Goal: Task Accomplishment & Management: Use online tool/utility

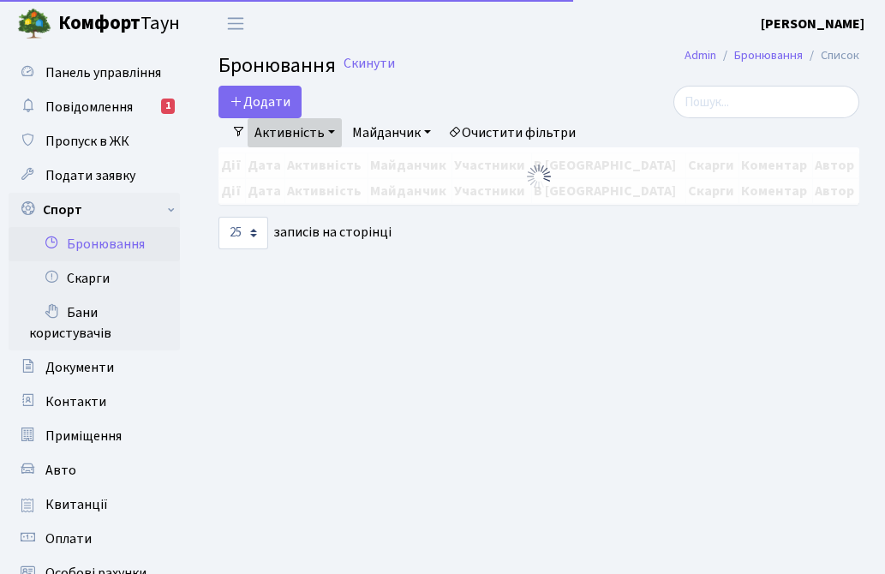
select select "25"
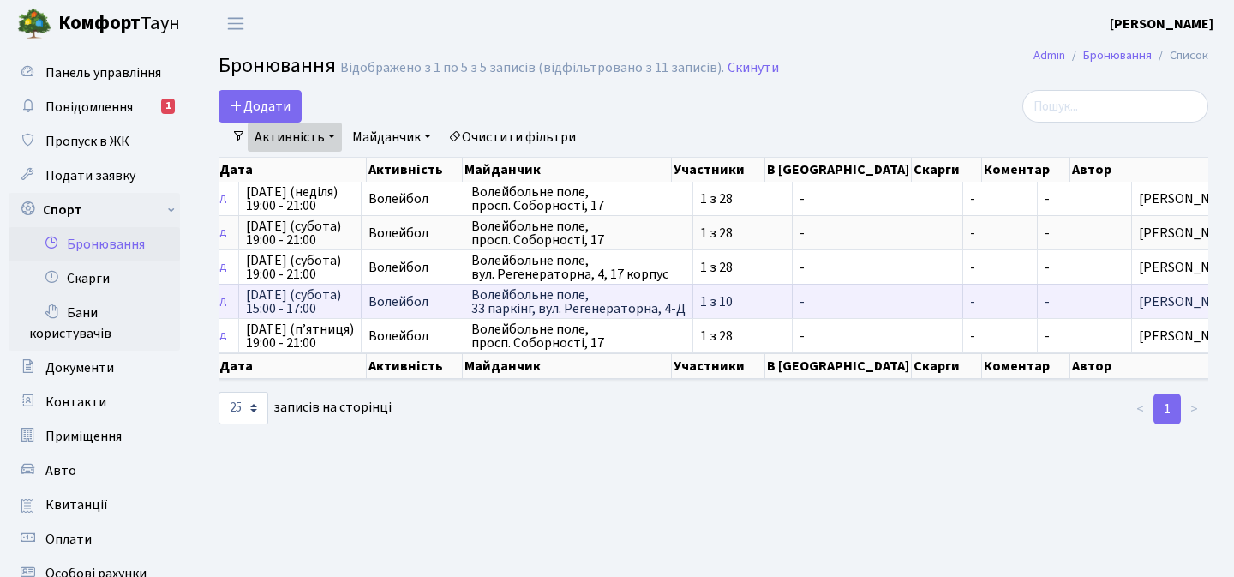
scroll to position [0, 225]
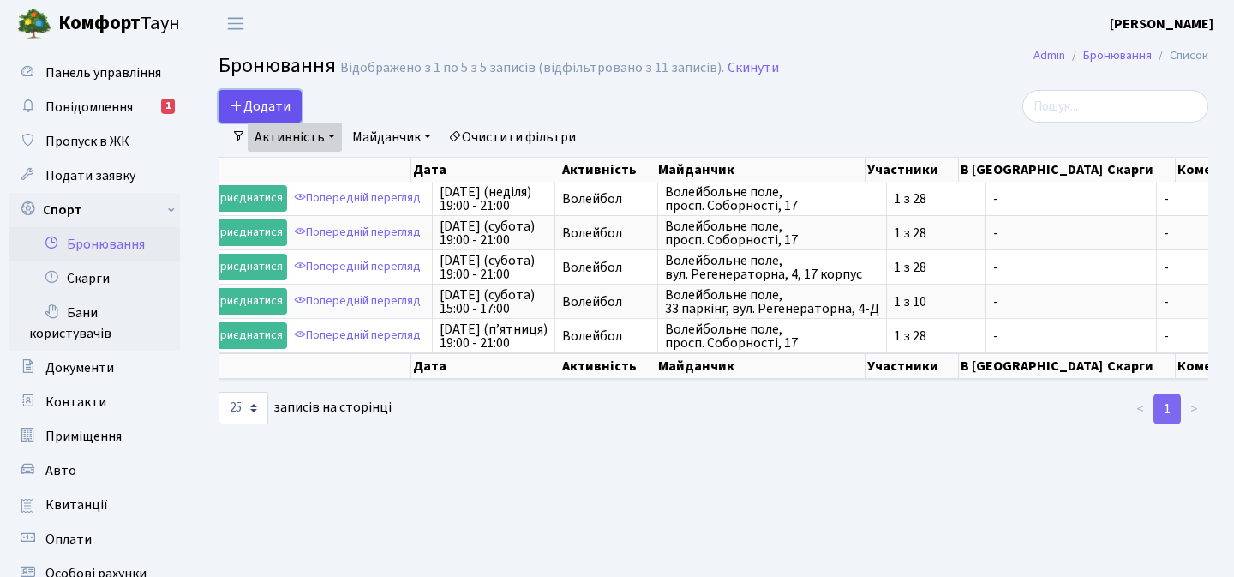
click at [260, 108] on button "Додати" at bounding box center [259, 106] width 83 height 33
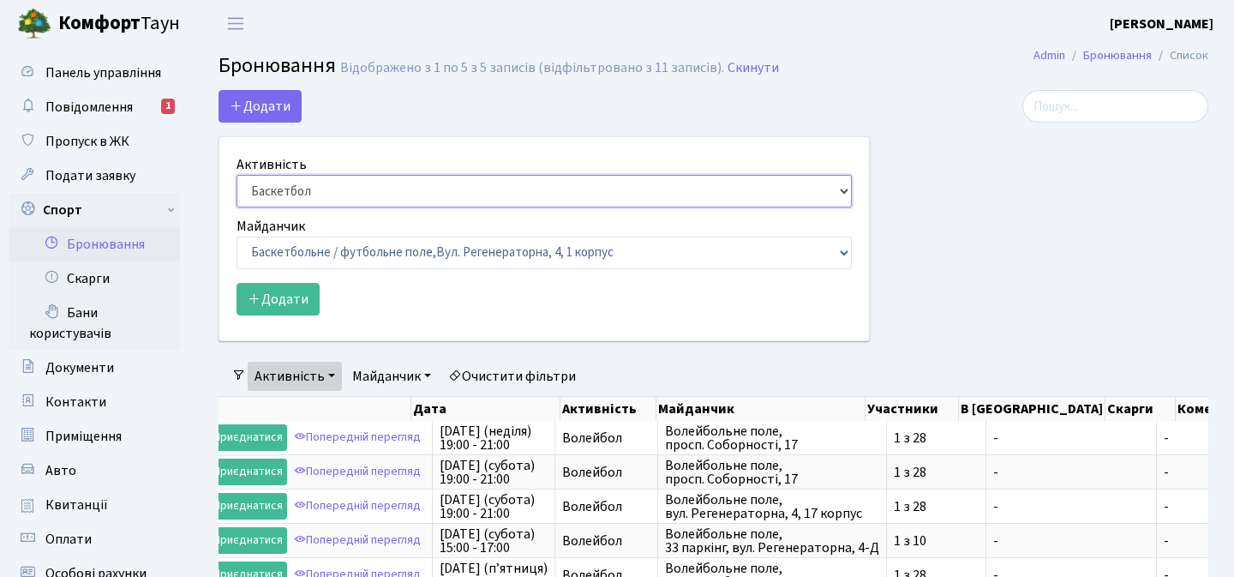
click at [342, 188] on select "Баскетбол Волейбол Йога Катання на роликах Настільний теніс Теніс Футбол Фітнес" at bounding box center [543, 191] width 615 height 33
select select "4"
click at [236, 175] on select "Баскетбол Волейбол Йога Катання на роликах Настільний теніс Теніс Футбол Фітнес" at bounding box center [543, 191] width 615 height 33
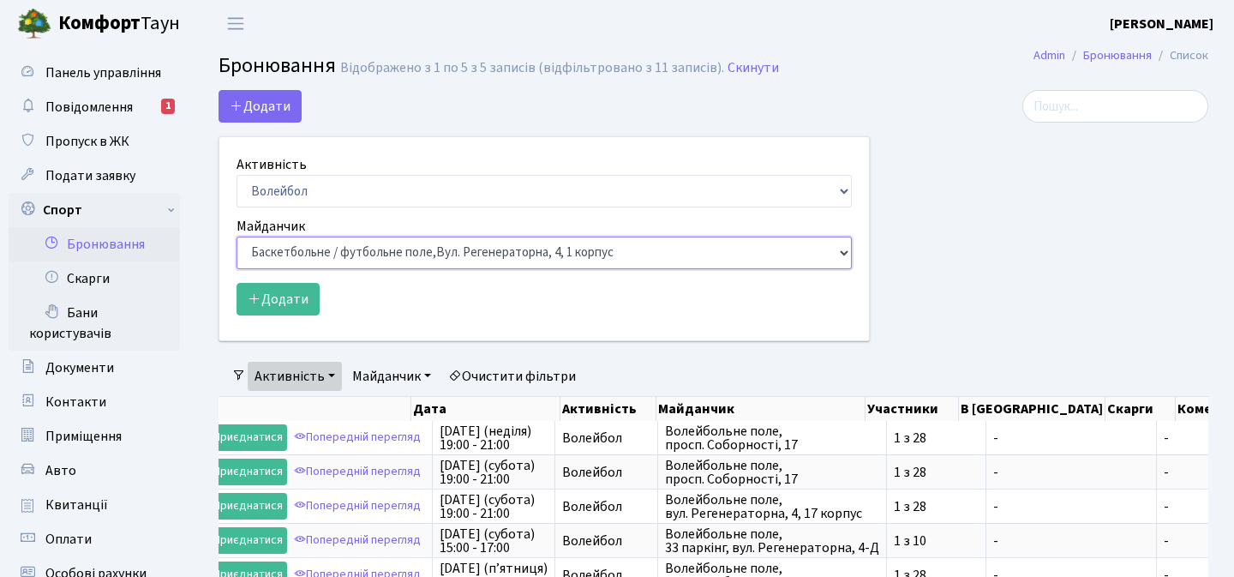
click at [339, 254] on select "Баскетбольне / футбольне поле, Вул. Регенераторна, 4, 1 корпус Баскетбольне пол…" at bounding box center [543, 252] width 615 height 33
select select "4"
click at [236, 236] on select "Баскетбольне / футбольне поле, Вул. Регенераторна, 4, 1 корпус Баскетбольне пол…" at bounding box center [543, 252] width 615 height 33
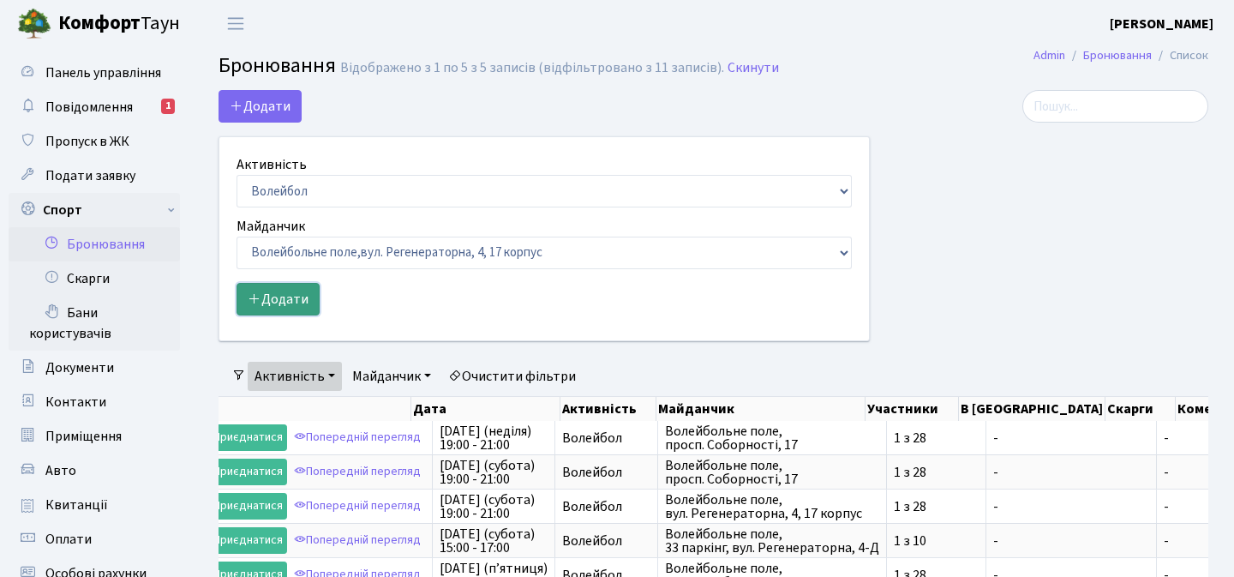
click at [306, 300] on button "Додати" at bounding box center [277, 299] width 83 height 33
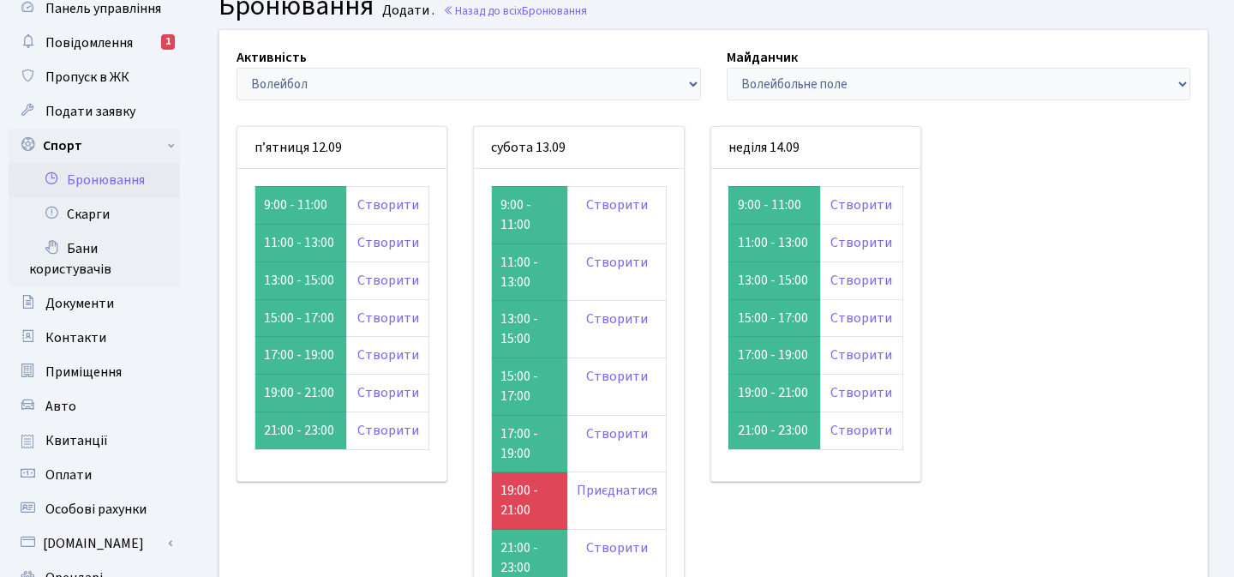
scroll to position [75, 0]
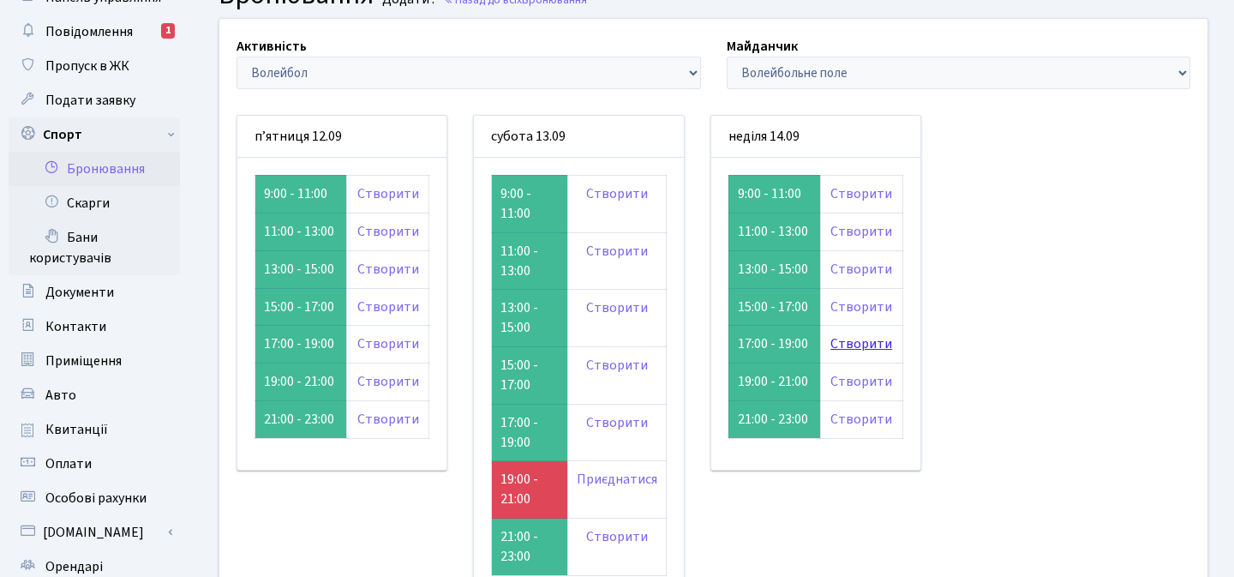
click at [854, 342] on link "Створити" at bounding box center [861, 343] width 62 height 19
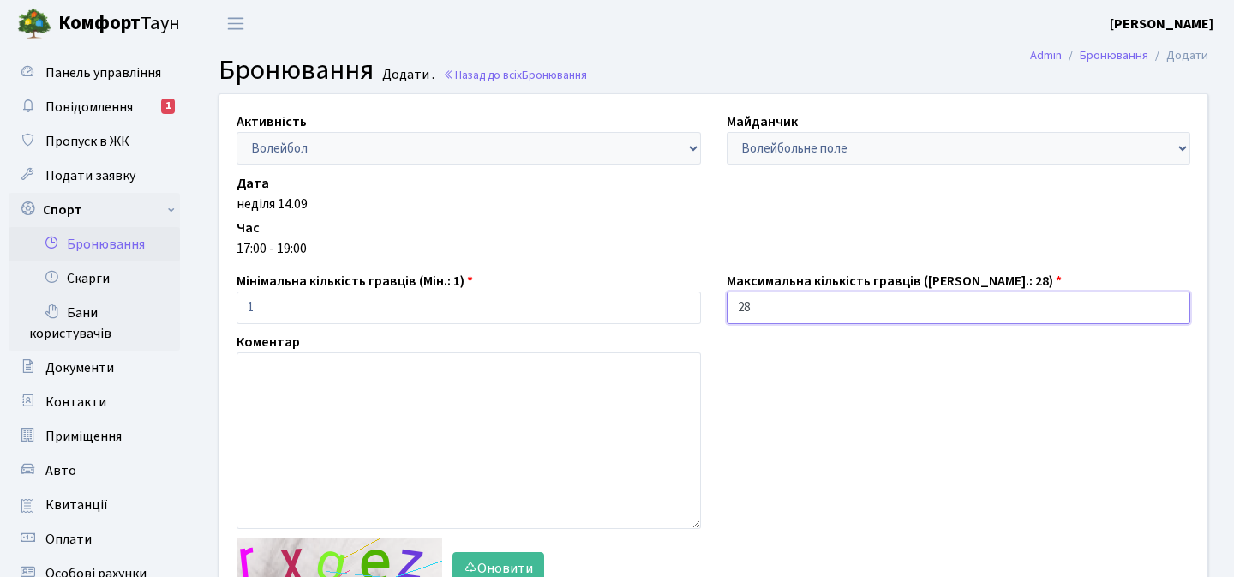
click at [769, 309] on input "28" at bounding box center [958, 307] width 464 height 33
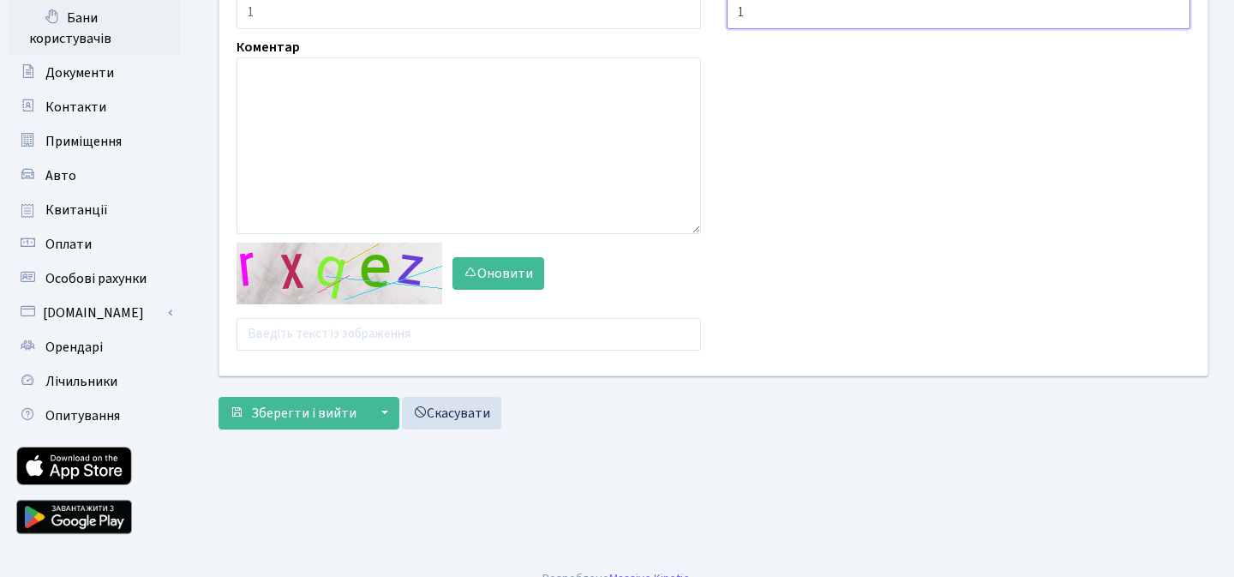
scroll to position [308, 0]
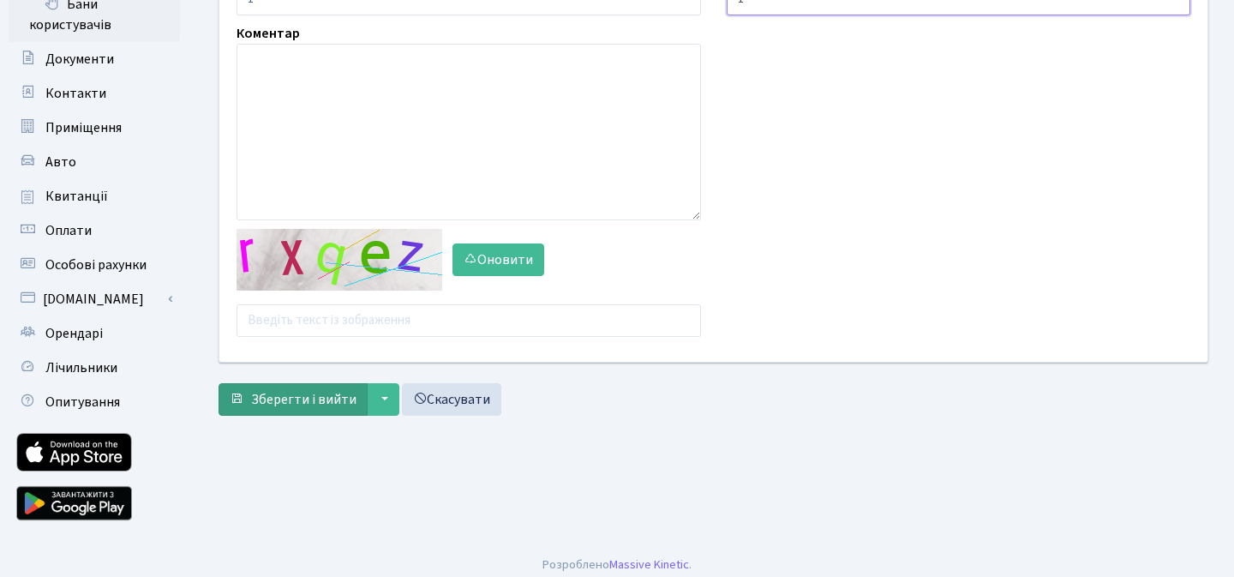
type input "1"
click at [337, 400] on span "Зберегти і вийти" at bounding box center [303, 399] width 105 height 19
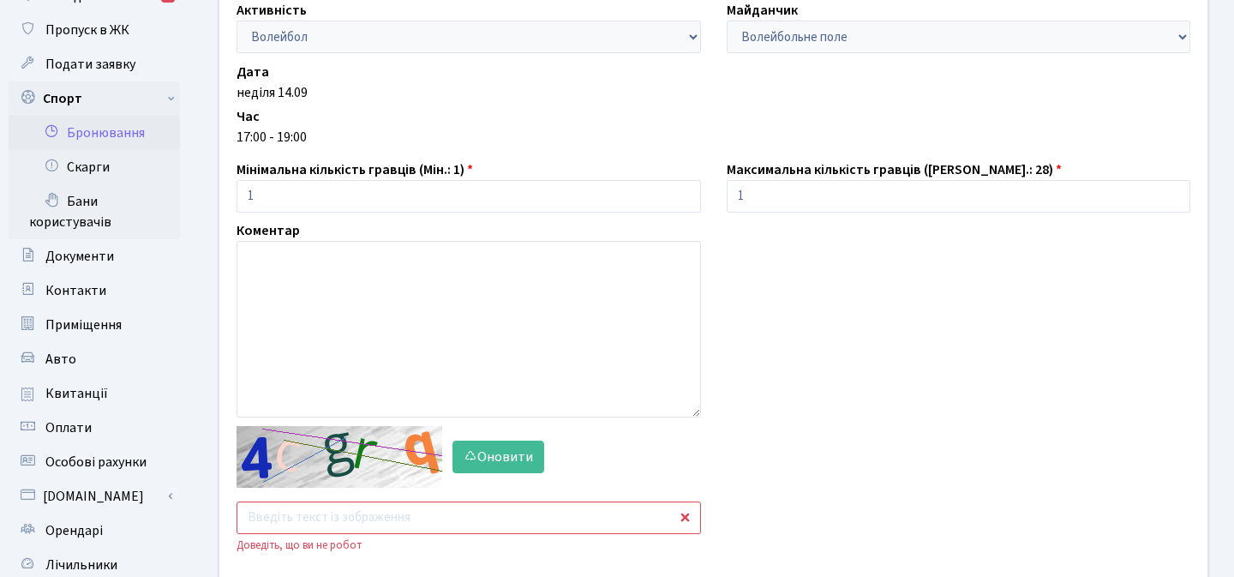
scroll to position [136, 0]
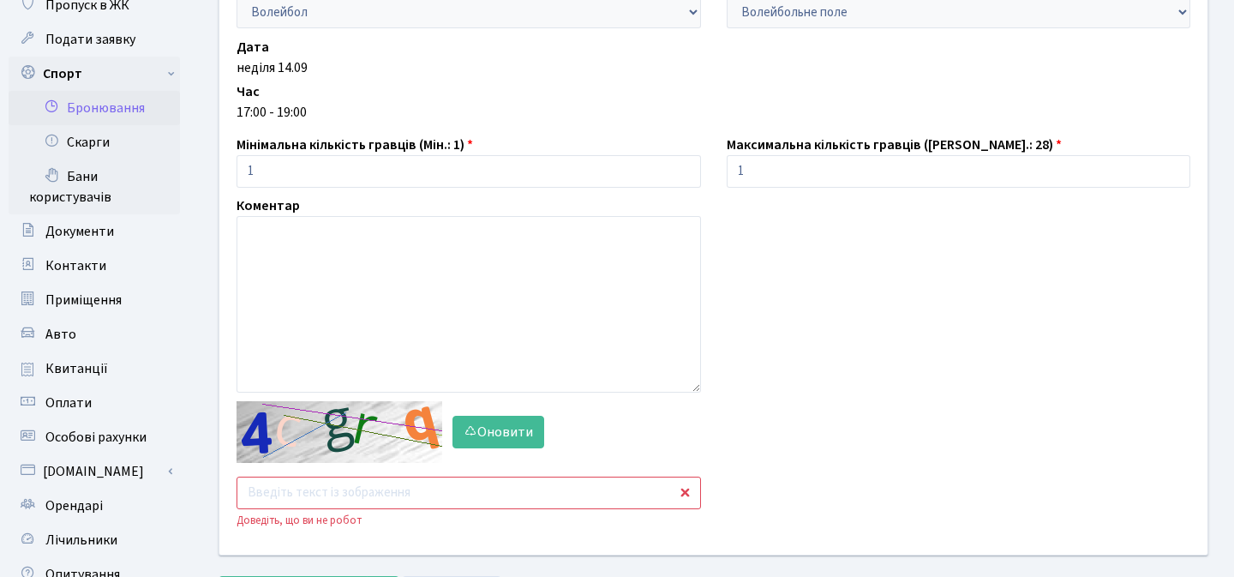
click at [334, 497] on input "text" at bounding box center [468, 492] width 464 height 33
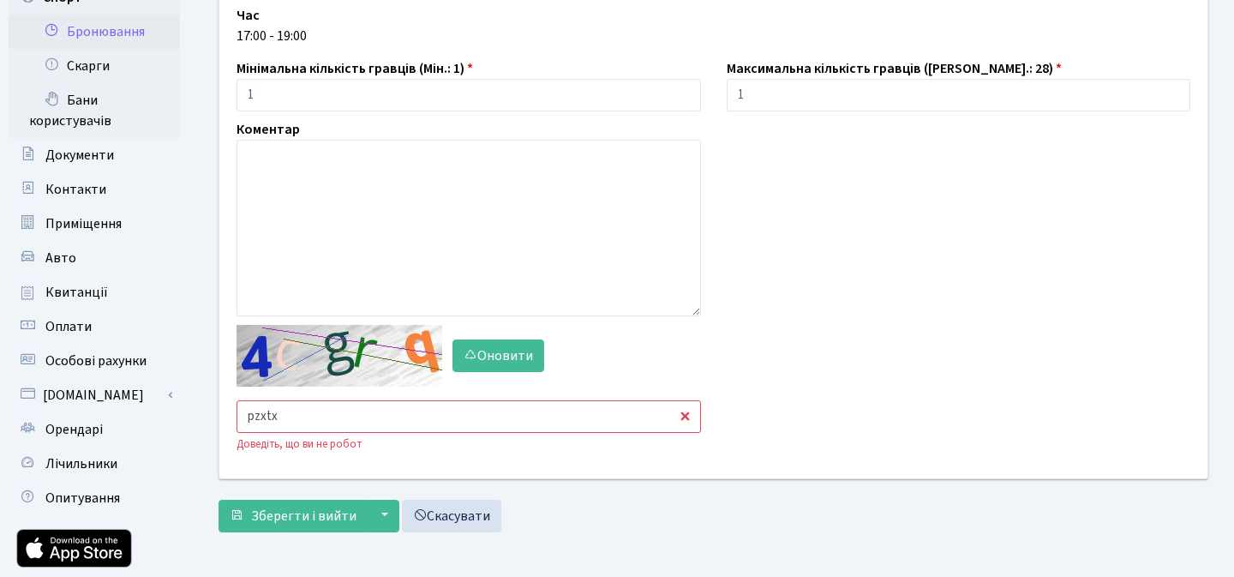
scroll to position [235, 0]
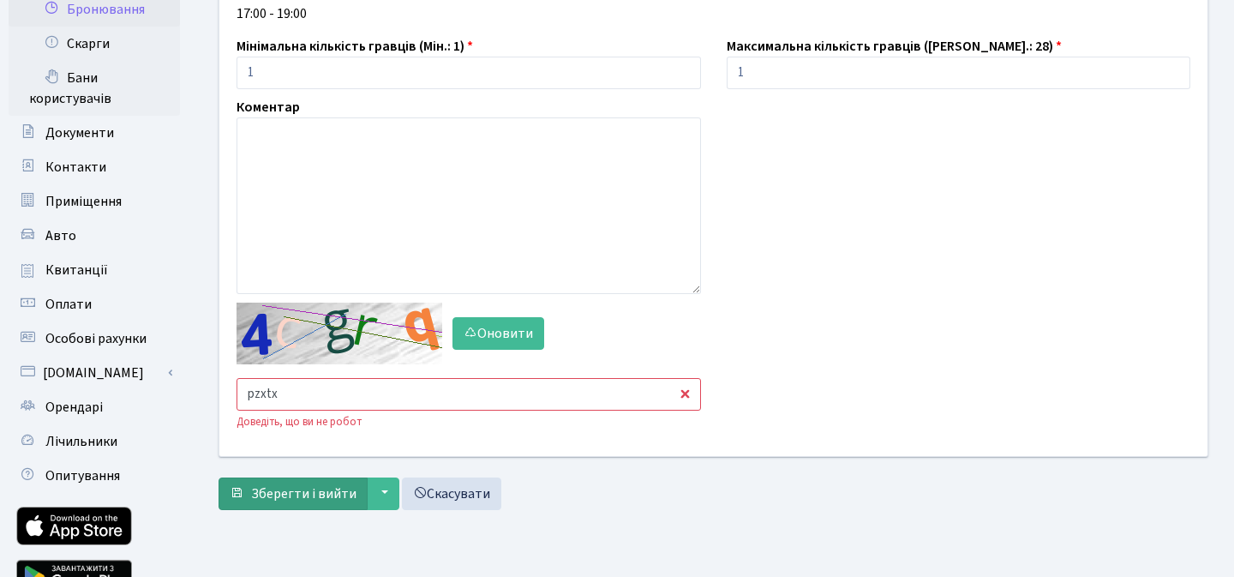
type input "pzxtx"
click at [266, 494] on span "Зберегти і вийти" at bounding box center [303, 493] width 105 height 19
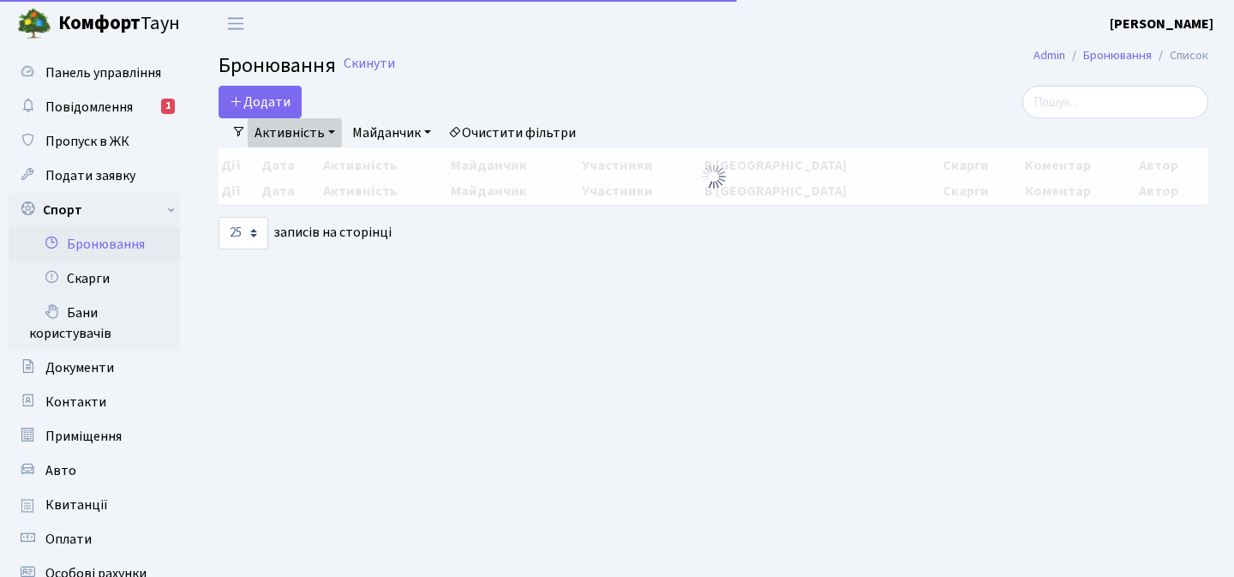
select select "25"
